Goal: Information Seeking & Learning: Learn about a topic

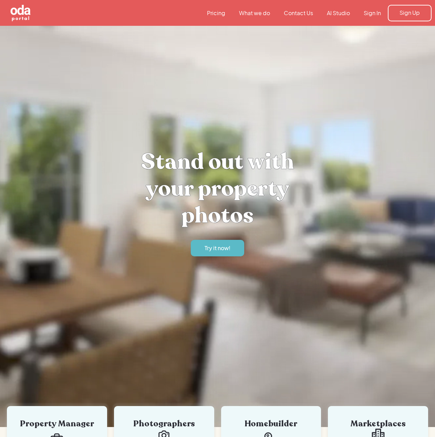
drag, startPoint x: 0, startPoint y: 0, endPoint x: 213, endPoint y: 12, distance: 213.0
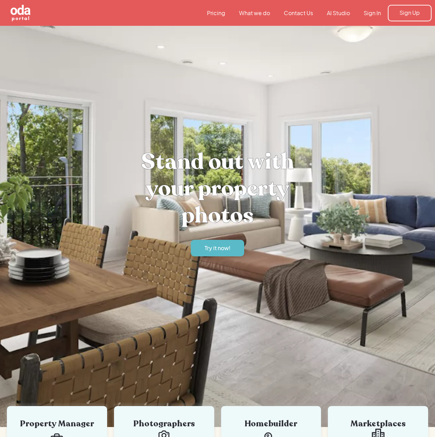
click at [213, 12] on link "Pricing" at bounding box center [216, 13] width 32 height 8
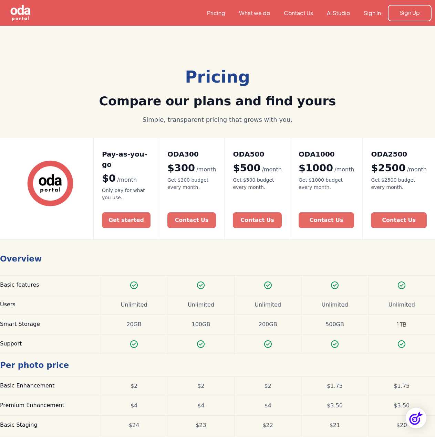
click at [253, 14] on link "What we do" at bounding box center [254, 13] width 45 height 8
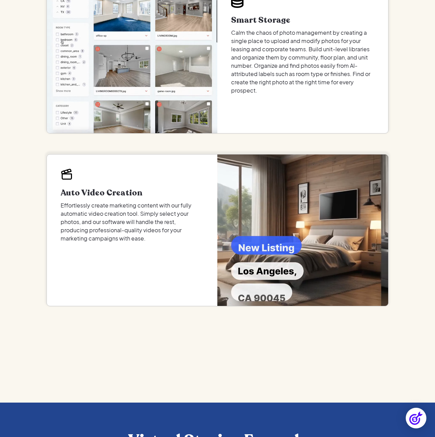
scroll to position [929, 0]
